Goal: Check status: Check status

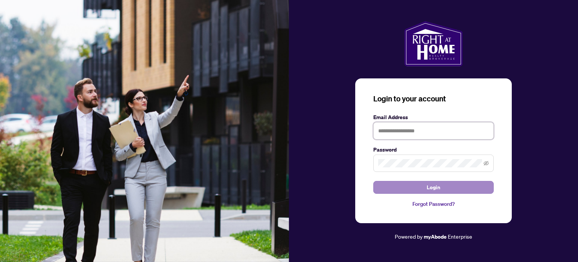
type input "**********"
click at [427, 187] on button "Login" at bounding box center [433, 187] width 120 height 13
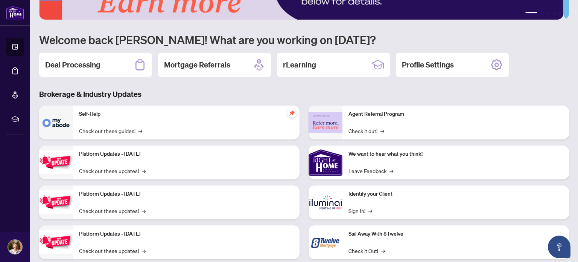
scroll to position [63, 0]
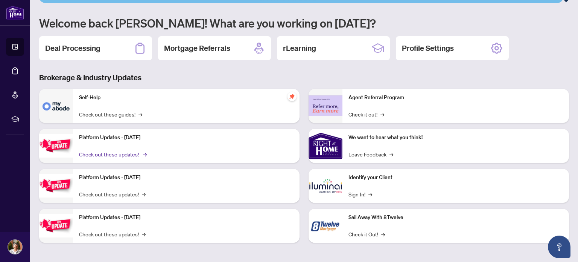
click at [101, 152] on link "Check out these updates! →" at bounding box center [112, 154] width 67 height 8
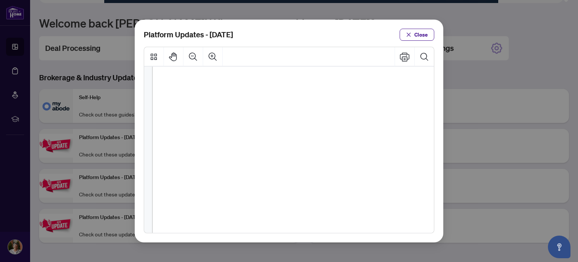
scroll to position [197, 0]
click at [422, 30] on span "Close" at bounding box center [421, 35] width 14 height 12
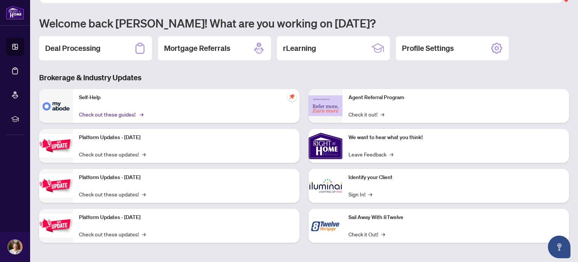
click at [130, 110] on link "Check out these guides! →" at bounding box center [110, 114] width 63 height 8
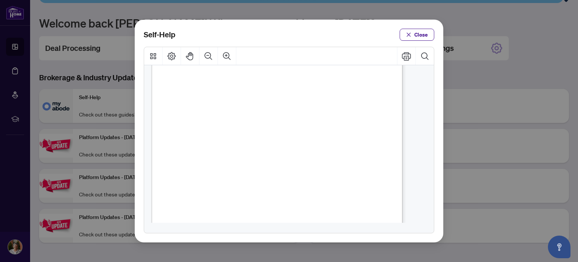
scroll to position [151, 0]
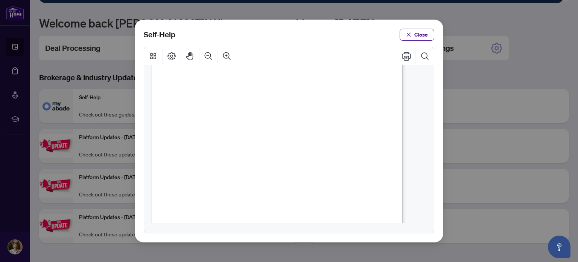
click at [304, 168] on span "PDF" at bounding box center [304, 168] width 9 height 7
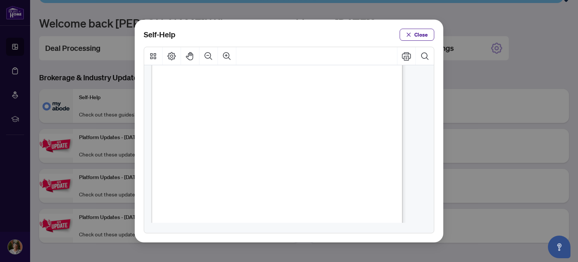
click at [293, 200] on span "PDF" at bounding box center [292, 200] width 9 height 7
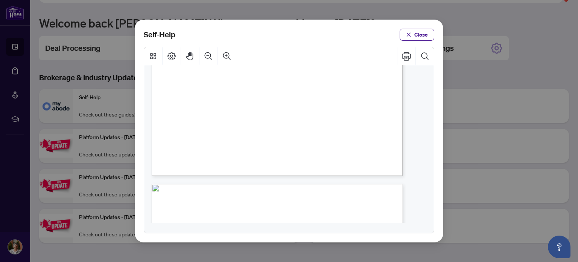
scroll to position [226, 0]
click at [419, 33] on span "Close" at bounding box center [421, 35] width 14 height 12
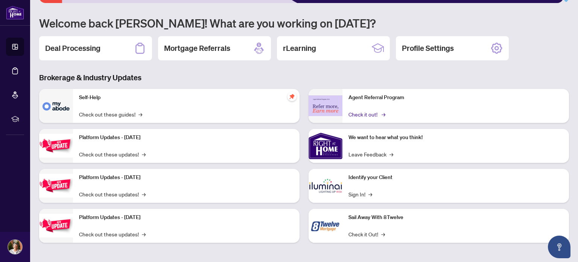
click at [372, 112] on link "Check it out! →" at bounding box center [367, 114] width 36 height 8
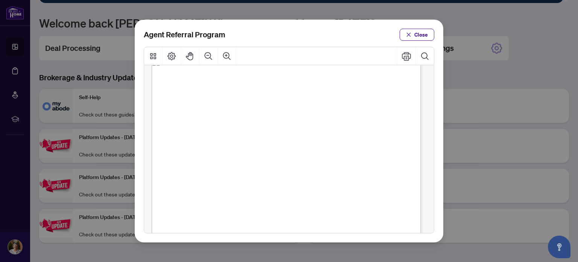
scroll to position [8, 0]
click at [421, 33] on span "Close" at bounding box center [421, 35] width 14 height 12
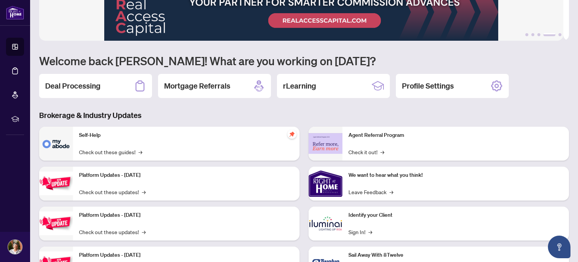
scroll to position [0, 0]
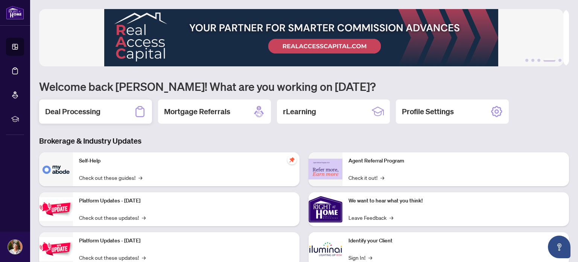
click at [88, 112] on h2 "Deal Processing" at bounding box center [72, 111] width 55 height 11
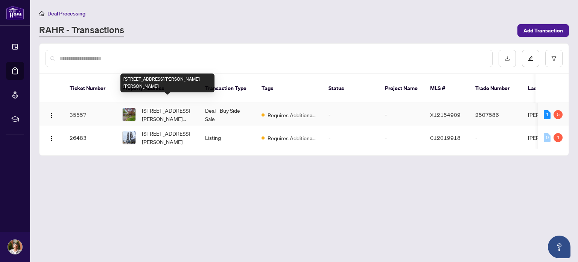
click at [170, 106] on span "[STREET_ADDRESS][PERSON_NAME][PERSON_NAME]" at bounding box center [167, 114] width 51 height 17
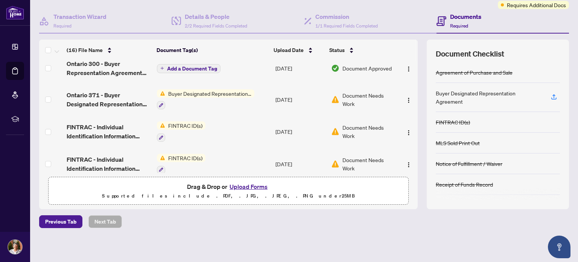
scroll to position [264, 0]
click at [186, 121] on span "FINTRAC ID(s)" at bounding box center [185, 125] width 40 height 8
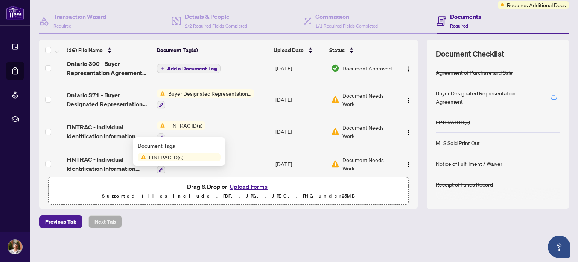
click at [349, 123] on span "Document Needs Work" at bounding box center [369, 131] width 52 height 17
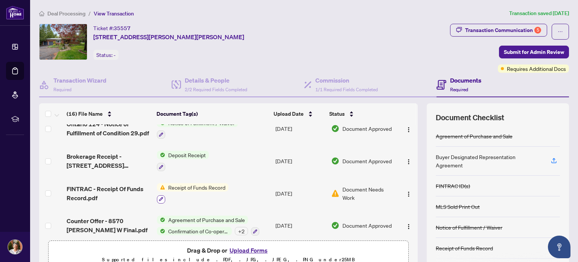
click at [159, 197] on icon "button" at bounding box center [161, 199] width 4 height 4
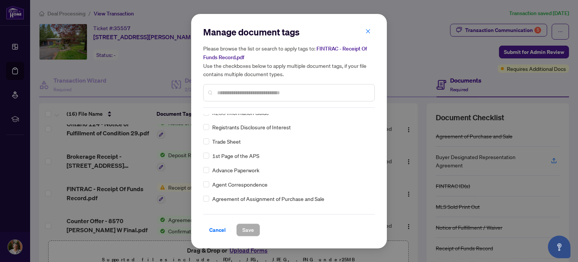
scroll to position [36, 0]
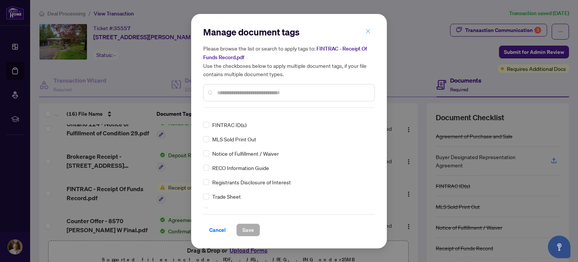
click at [367, 29] on icon "close" at bounding box center [368, 31] width 5 height 5
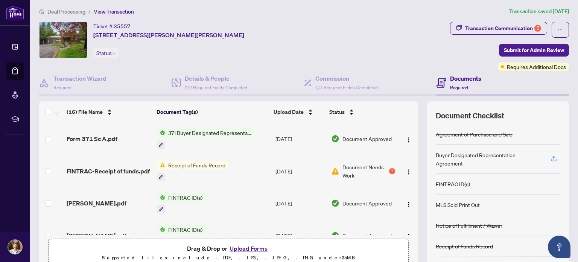
scroll to position [0, 0]
